Goal: Check status: Check status

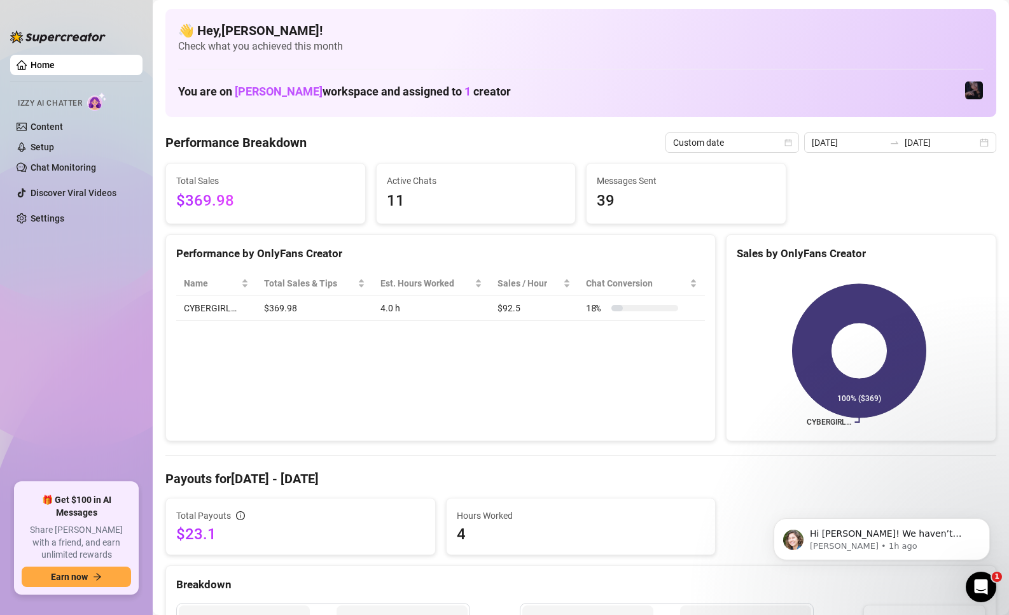
click at [884, 139] on div at bounding box center [894, 142] width 20 height 10
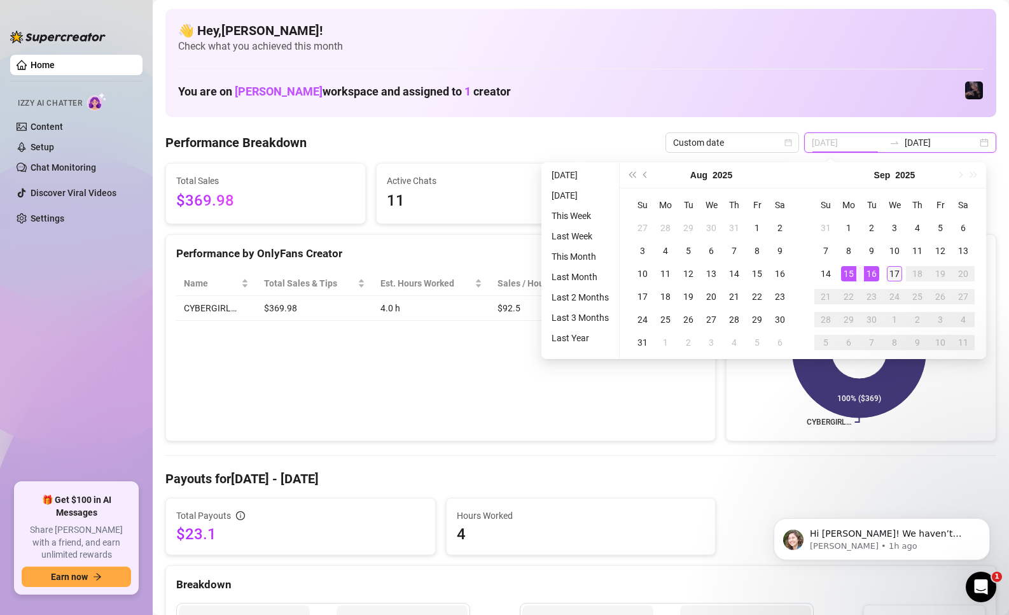
type input "[DATE]"
click at [891, 272] on div "17" at bounding box center [894, 273] width 15 height 15
click at [894, 274] on div "17" at bounding box center [894, 273] width 15 height 15
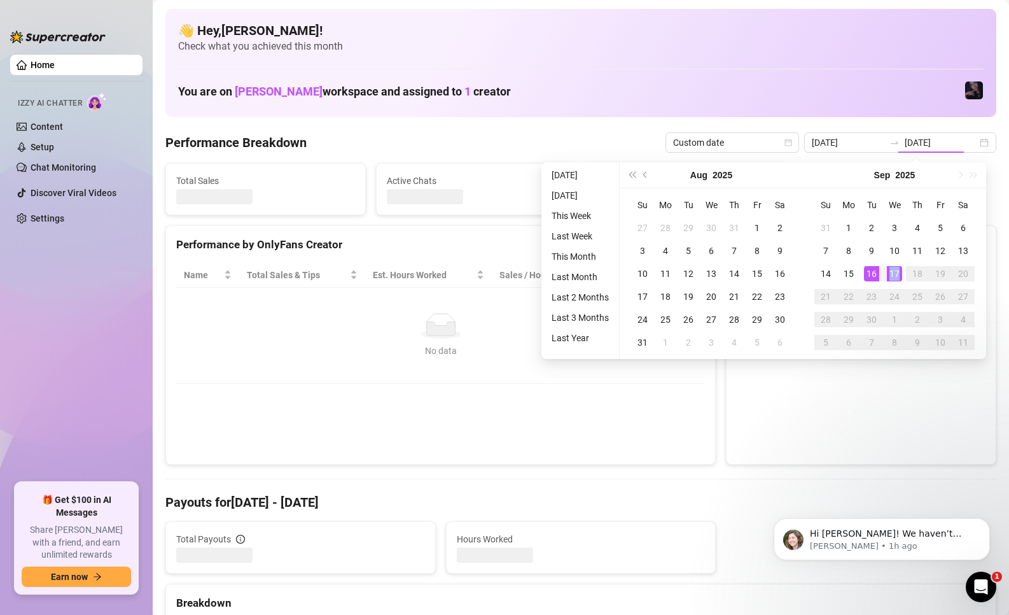
type input "[DATE]"
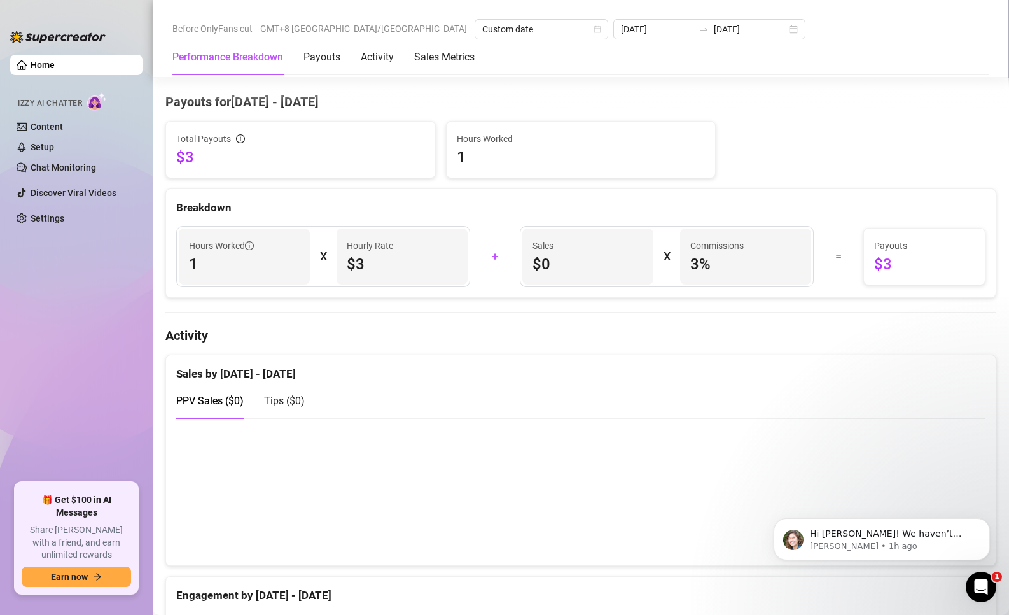
scroll to position [382, 0]
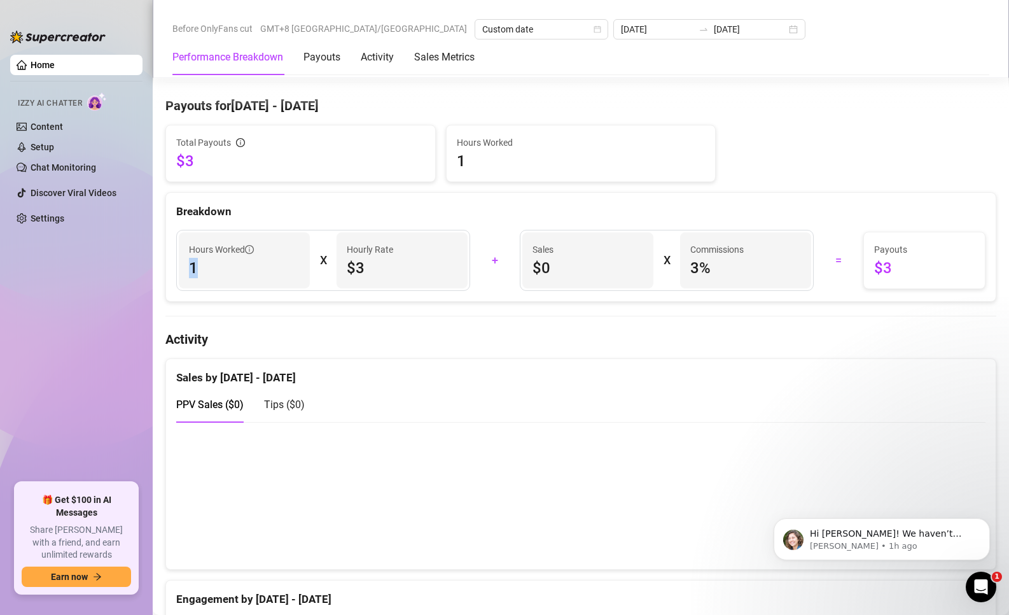
drag, startPoint x: 253, startPoint y: 275, endPoint x: 171, endPoint y: 266, distance: 82.6
click at [171, 267] on div "Hours Worked 1 X Hourly Rate $3" at bounding box center [323, 260] width 309 height 61
click at [253, 268] on span "1" at bounding box center [244, 268] width 111 height 20
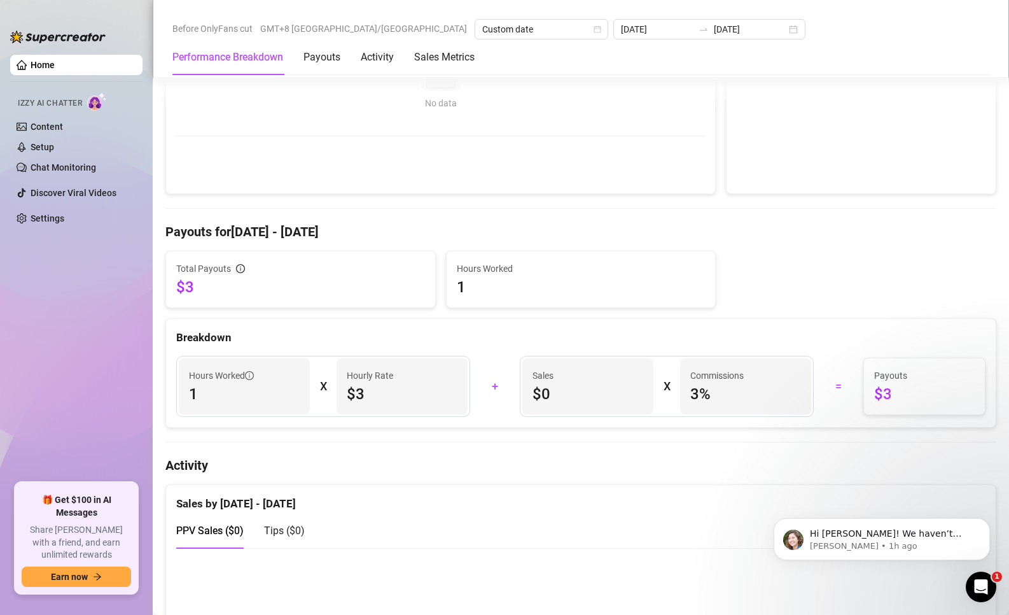
scroll to position [254, 0]
drag, startPoint x: 363, startPoint y: 388, endPoint x: 340, endPoint y: 394, distance: 23.8
click at [340, 394] on div "Hourly Rate $3" at bounding box center [402, 387] width 131 height 56
click at [365, 393] on span "$3" at bounding box center [402, 395] width 111 height 20
